Goal: Entertainment & Leisure: Consume media (video, audio)

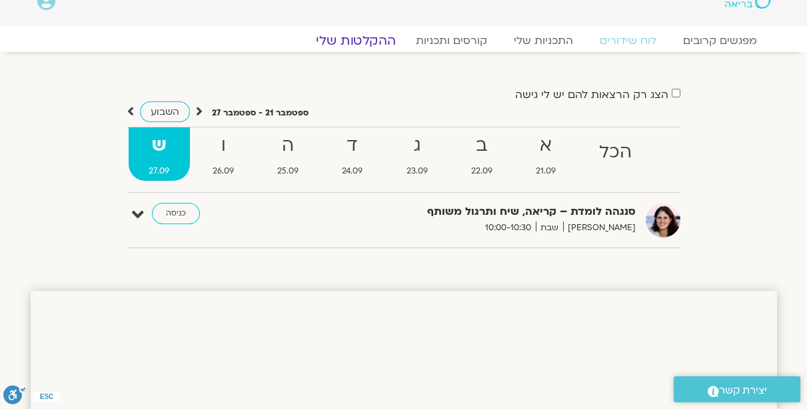
click at [369, 43] on link "ההקלטות שלי" at bounding box center [356, 41] width 112 height 16
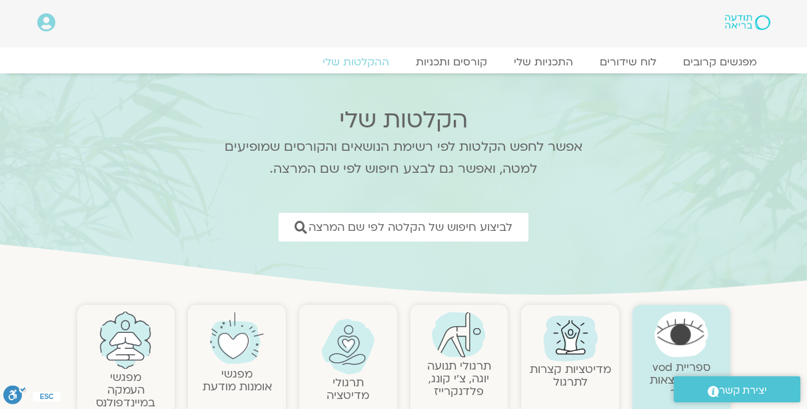
scroll to position [266, 0]
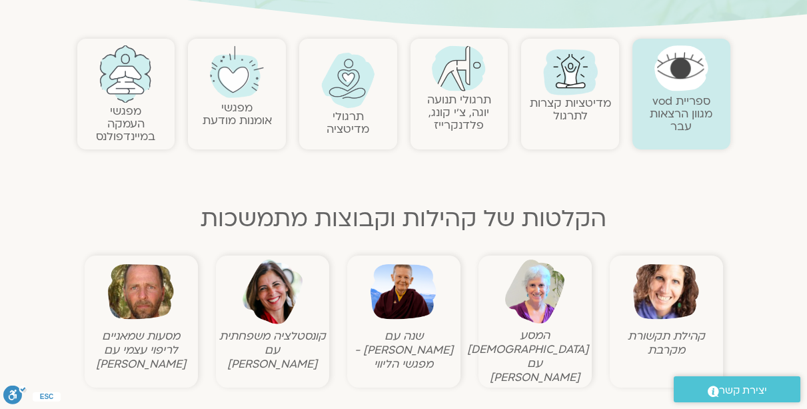
click at [633, 298] on img at bounding box center [666, 292] width 66 height 66
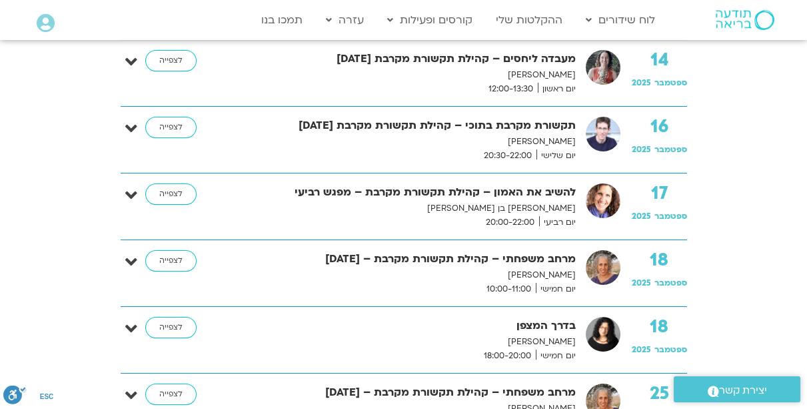
scroll to position [995, 0]
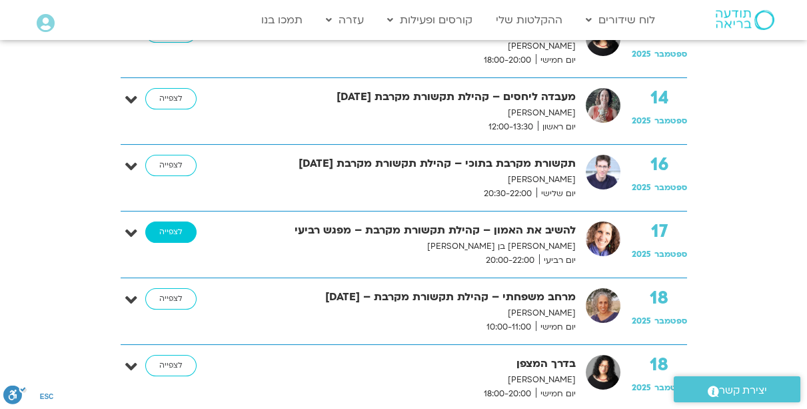
click at [158, 233] on link "לצפייה" at bounding box center [170, 231] width 51 height 21
